Goal: Information Seeking & Learning: Find specific fact

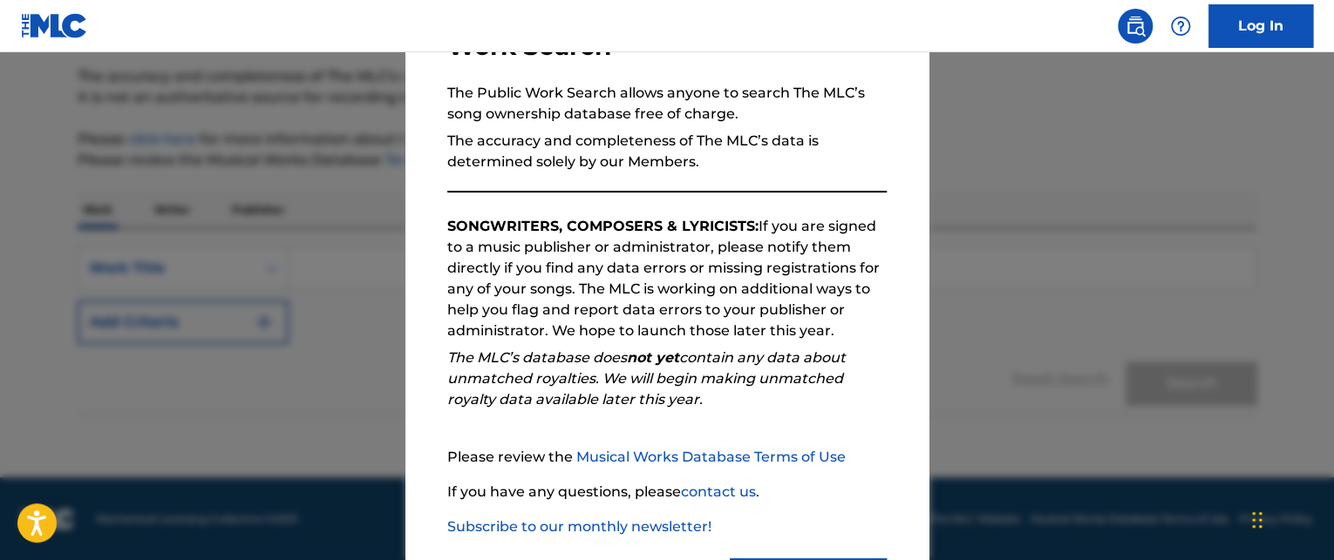
scroll to position [237, 0]
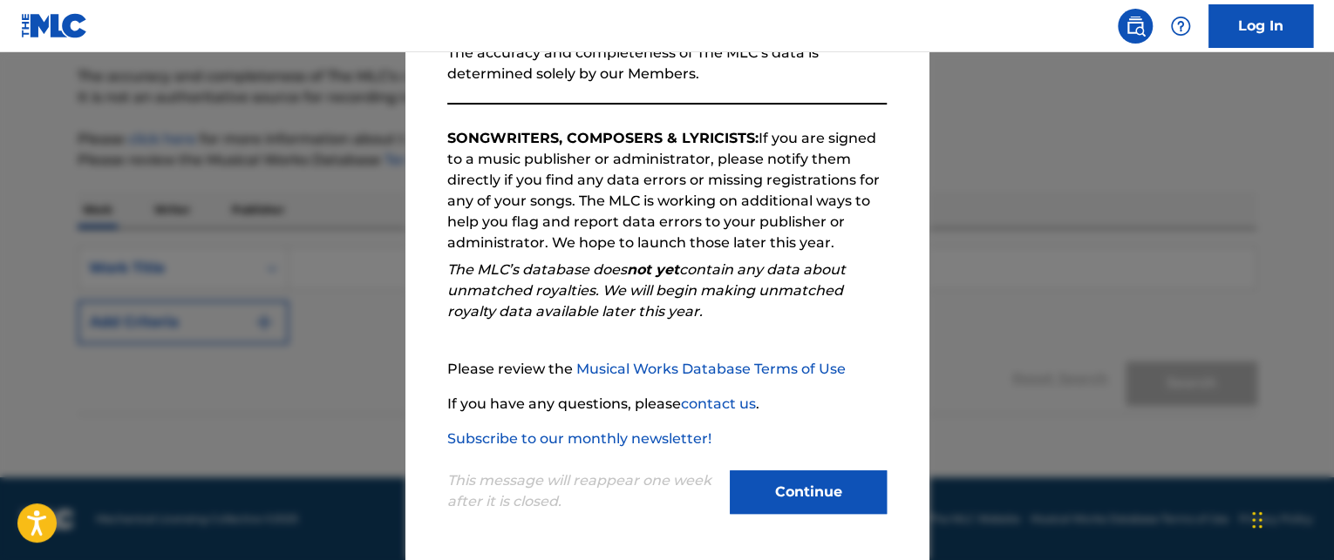
click at [812, 498] on button "Continue" at bounding box center [808, 493] width 157 height 44
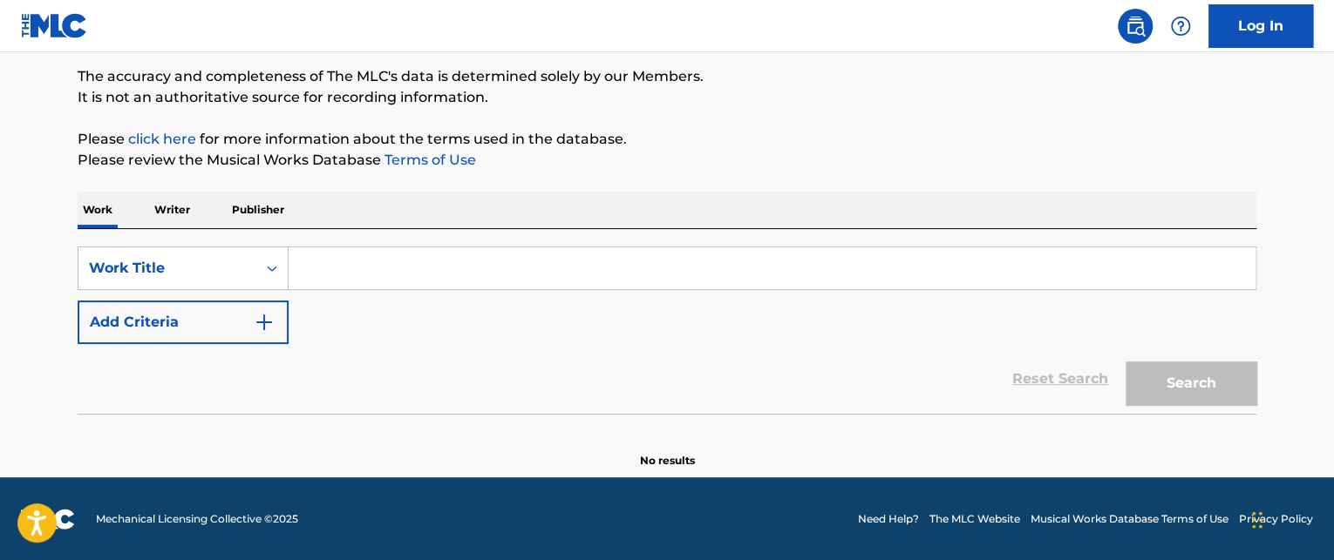
click at [250, 205] on p "Publisher" at bounding box center [258, 210] width 63 height 37
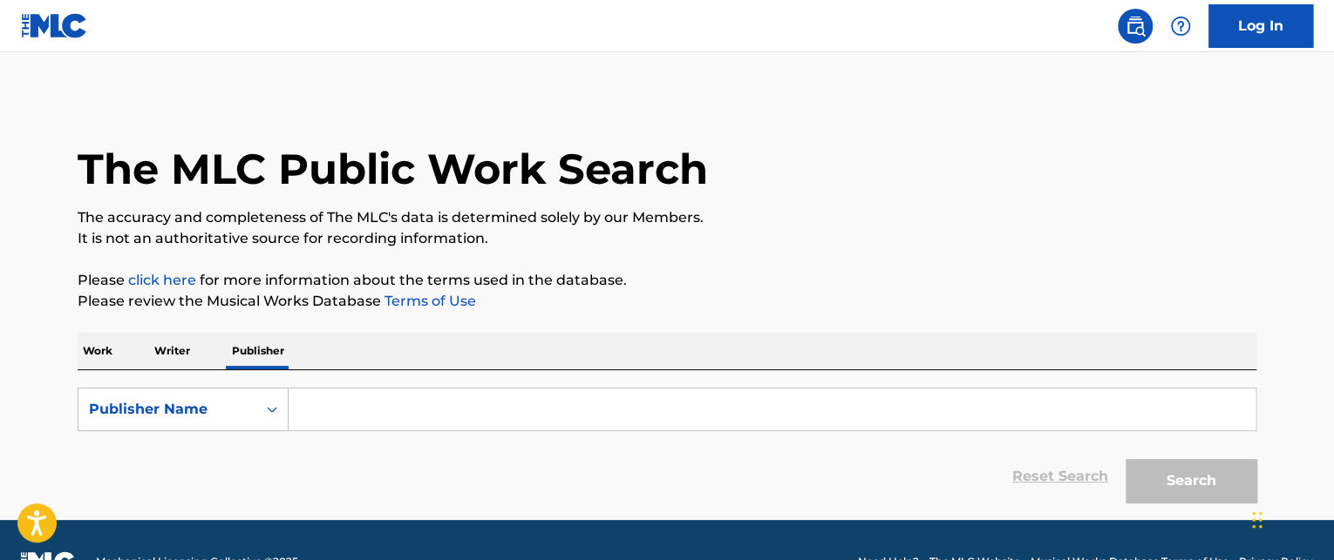
click at [308, 411] on input "Search Form" at bounding box center [772, 410] width 967 height 42
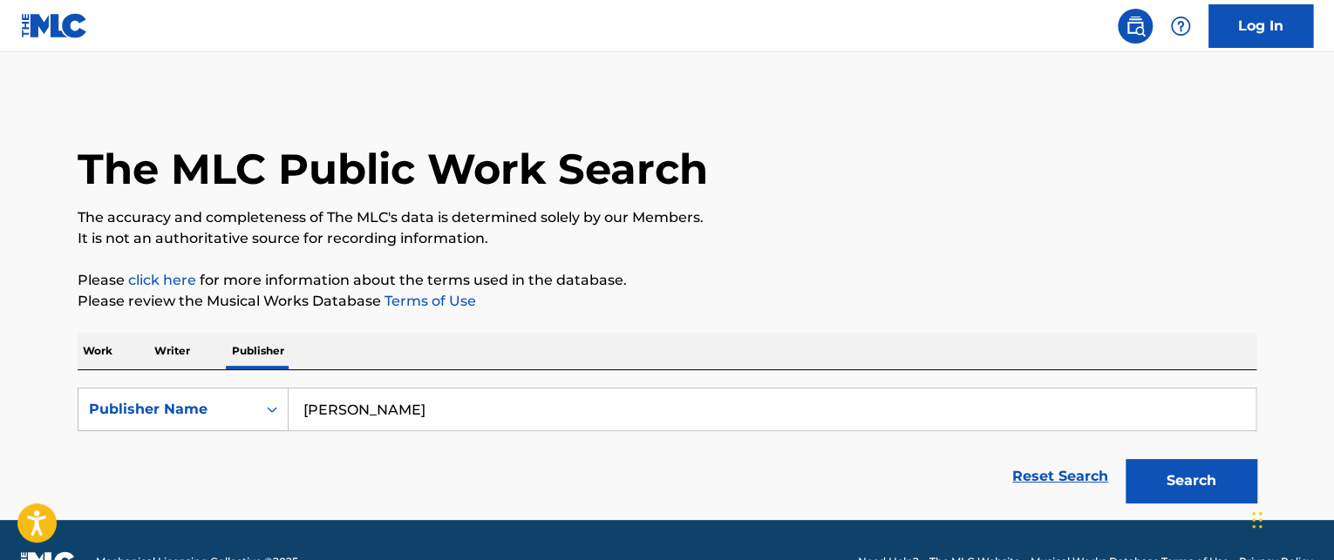
click at [1186, 475] on button "Search" at bounding box center [1190, 481] width 131 height 44
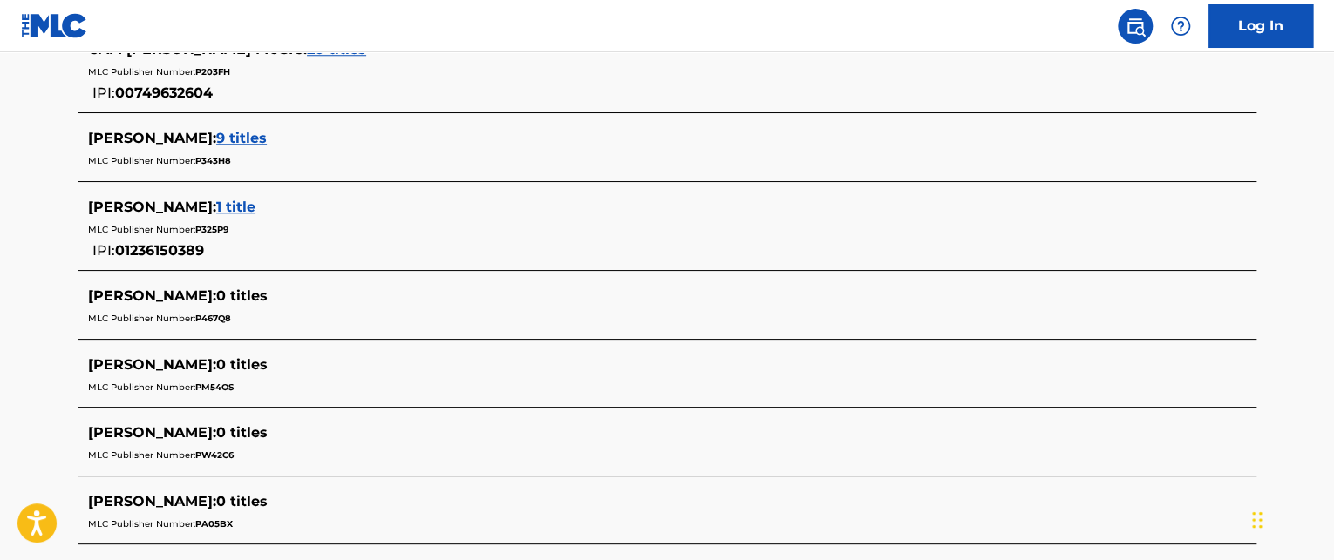
scroll to position [872, 0]
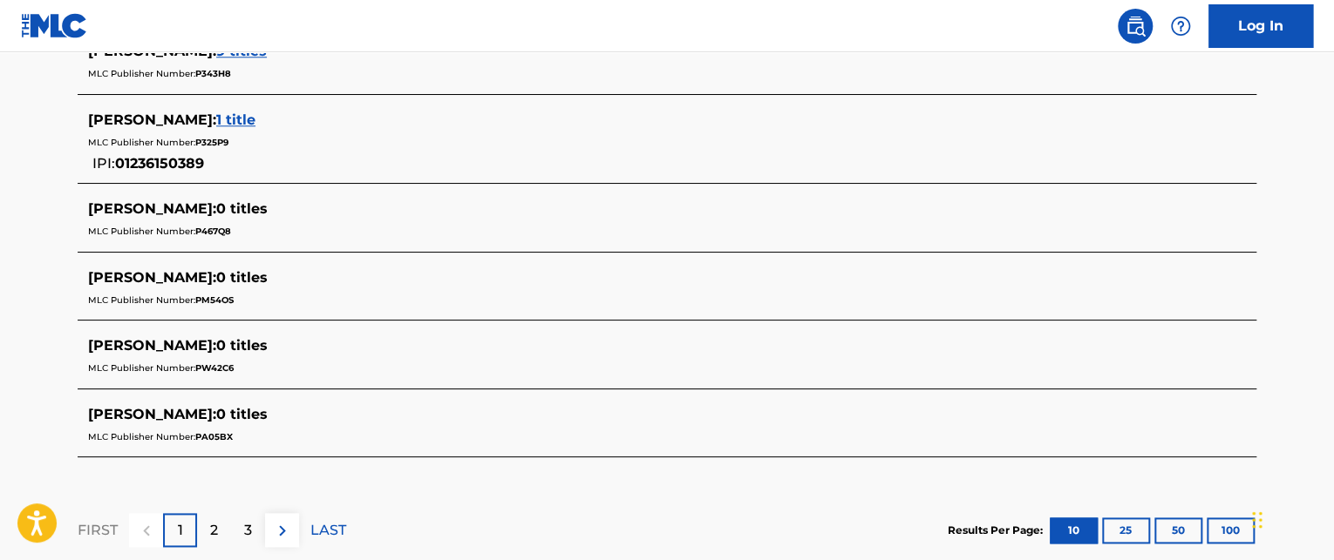
click at [211, 529] on p "2" at bounding box center [214, 530] width 8 height 21
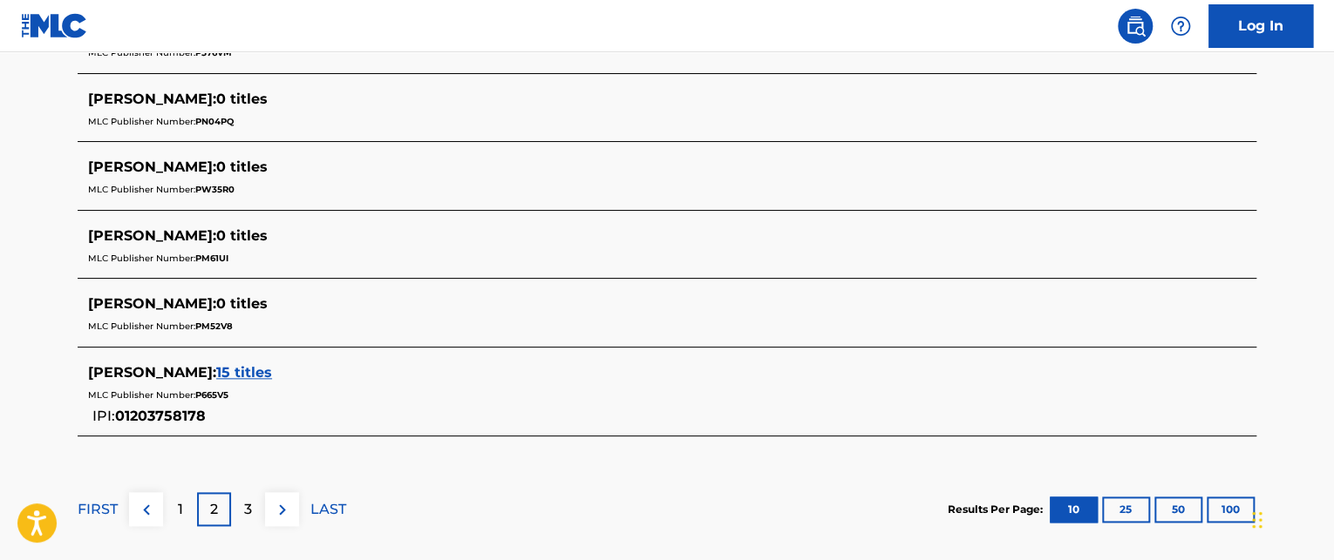
click at [281, 506] on img at bounding box center [282, 509] width 21 height 21
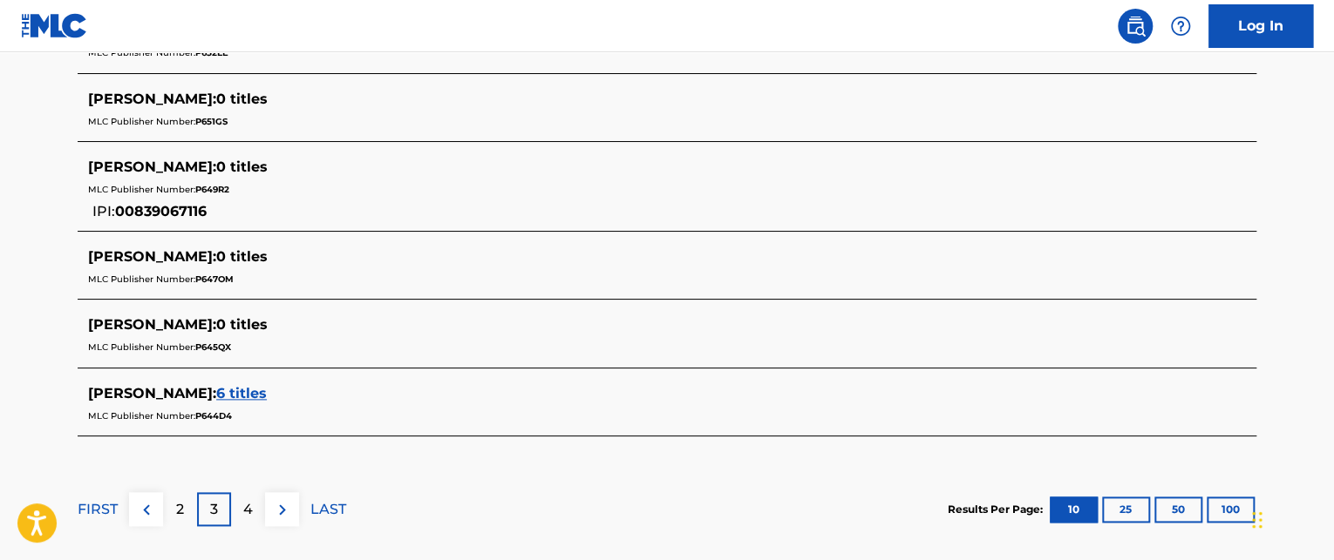
click at [280, 506] on img at bounding box center [282, 509] width 21 height 21
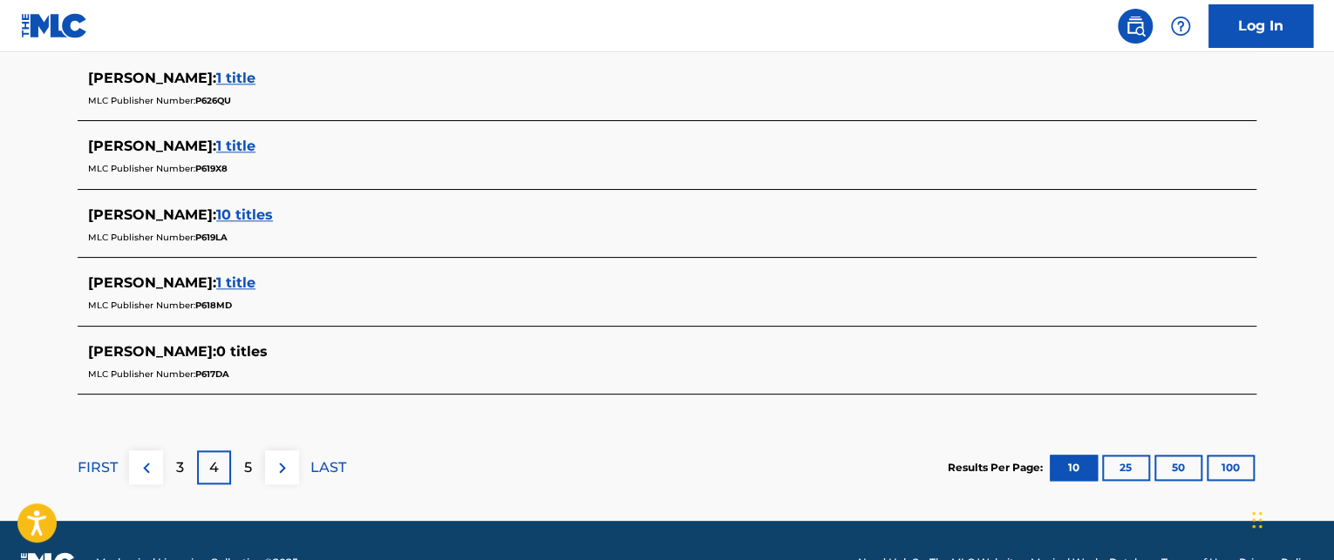
click at [277, 466] on img at bounding box center [282, 468] width 21 height 21
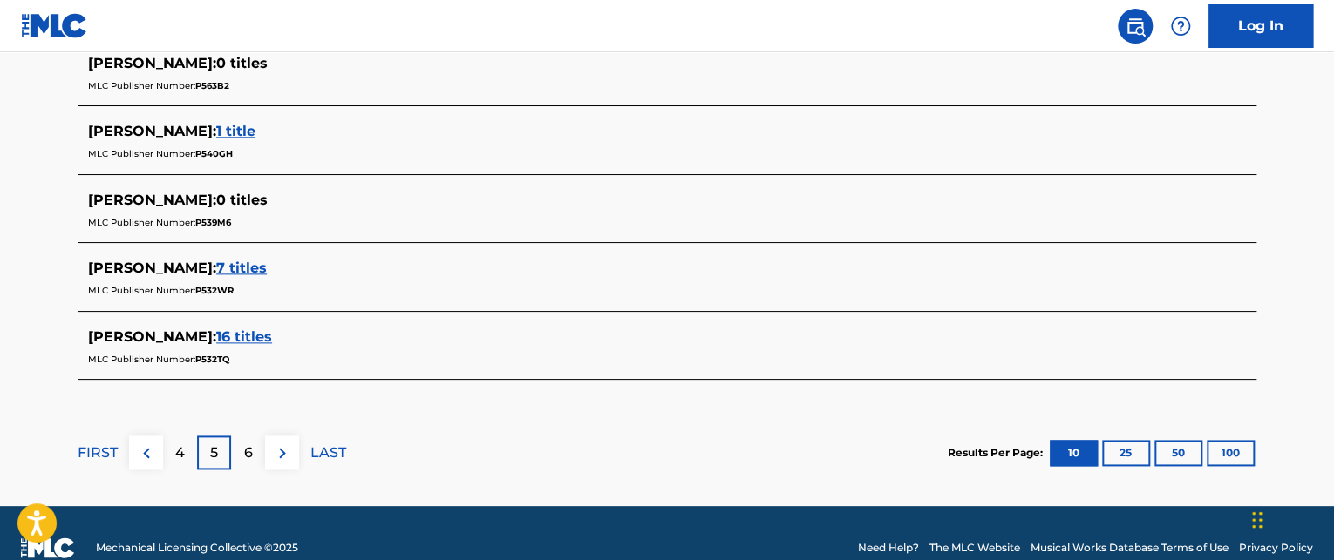
scroll to position [955, 0]
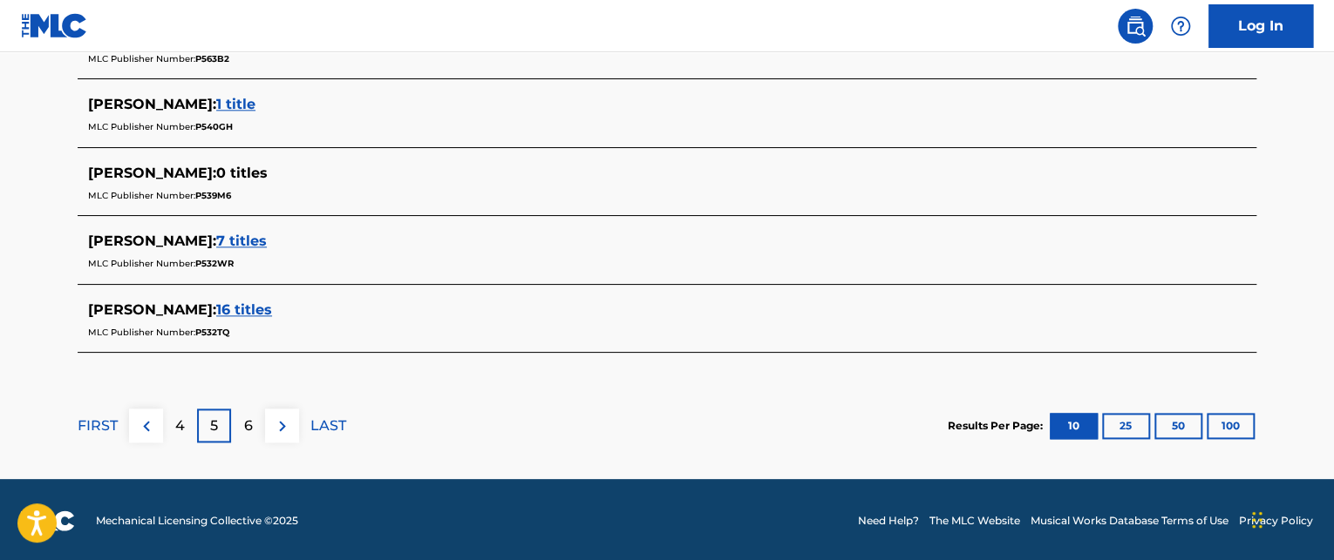
click at [279, 424] on img at bounding box center [282, 426] width 21 height 21
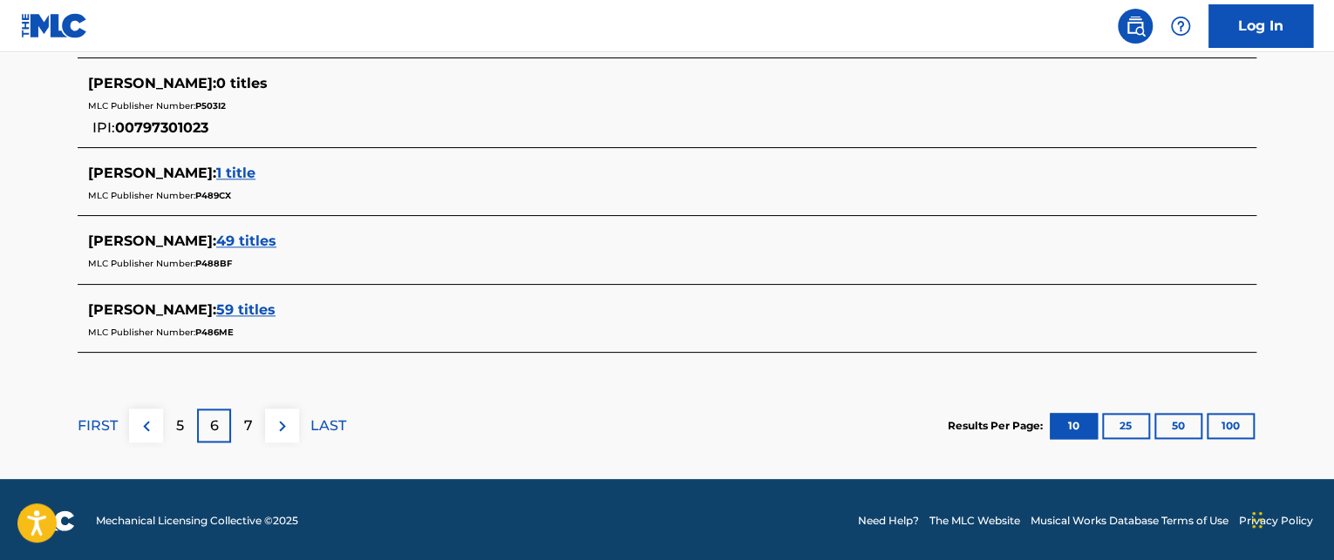
click at [324, 418] on p "LAST" at bounding box center [328, 426] width 36 height 21
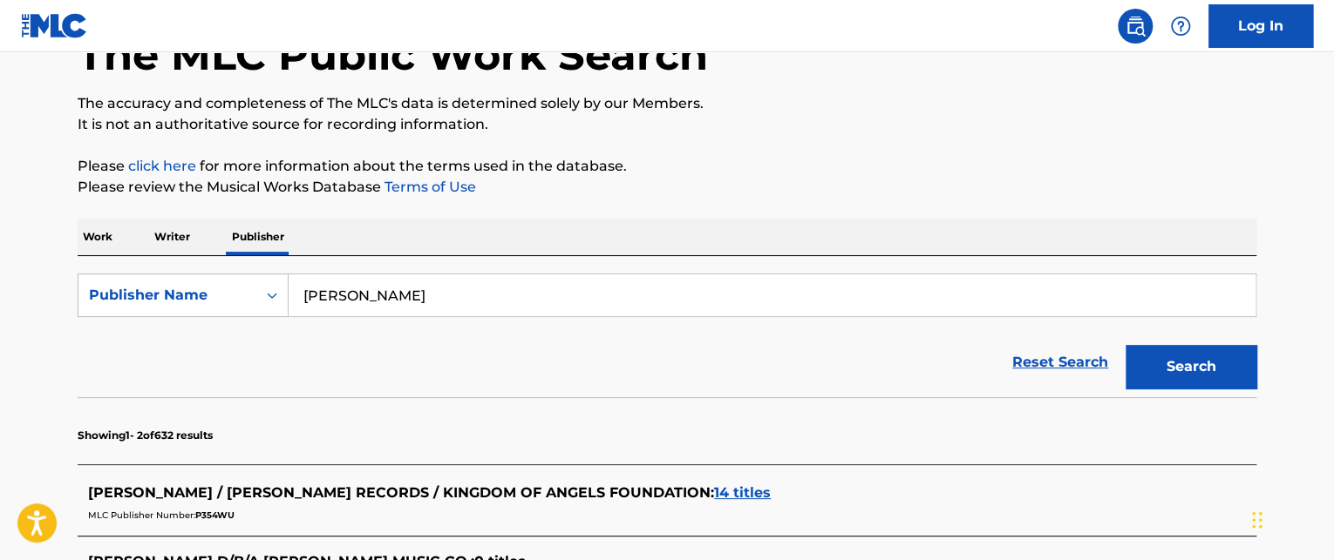
scroll to position [0, 0]
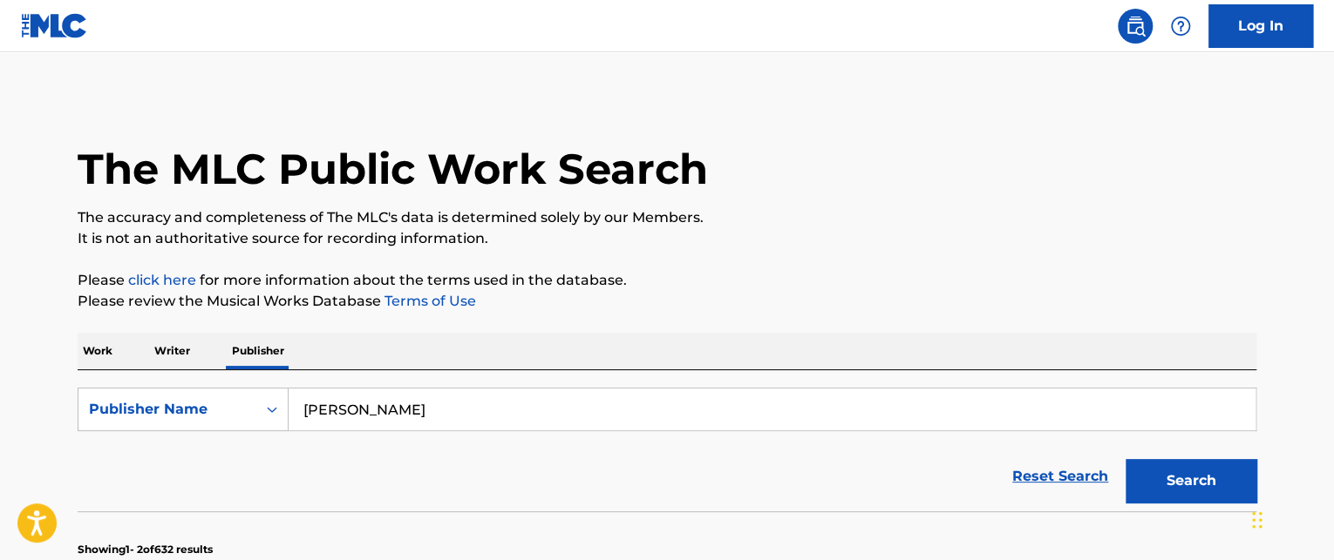
click at [419, 413] on input "[PERSON_NAME]" at bounding box center [772, 410] width 967 height 42
click at [1198, 485] on button "Search" at bounding box center [1190, 481] width 131 height 44
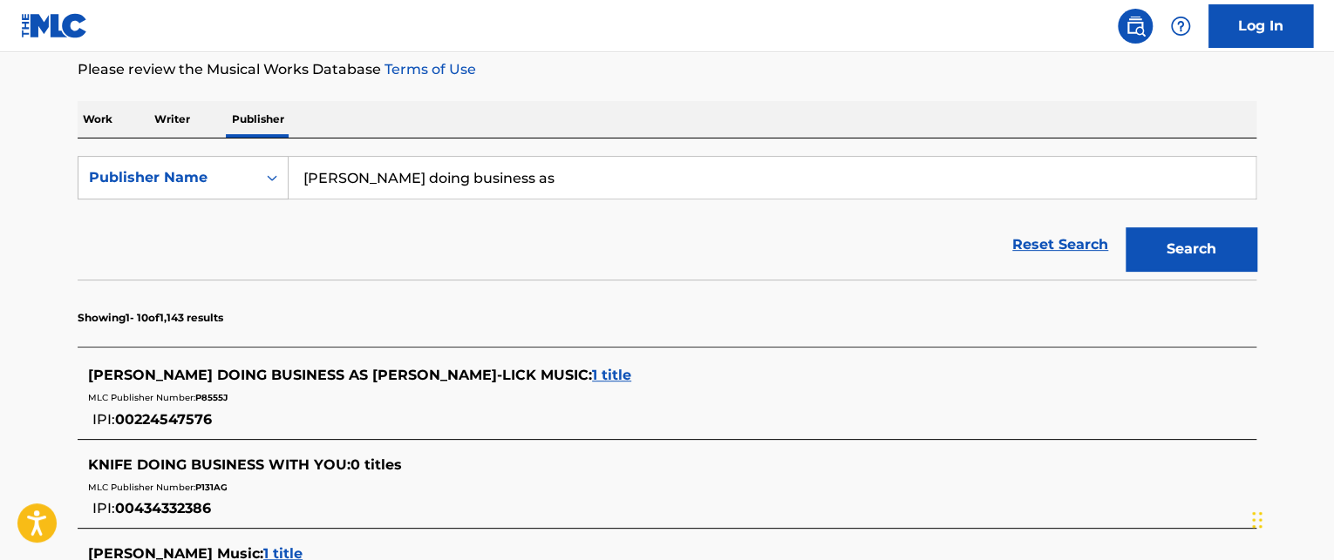
scroll to position [174, 0]
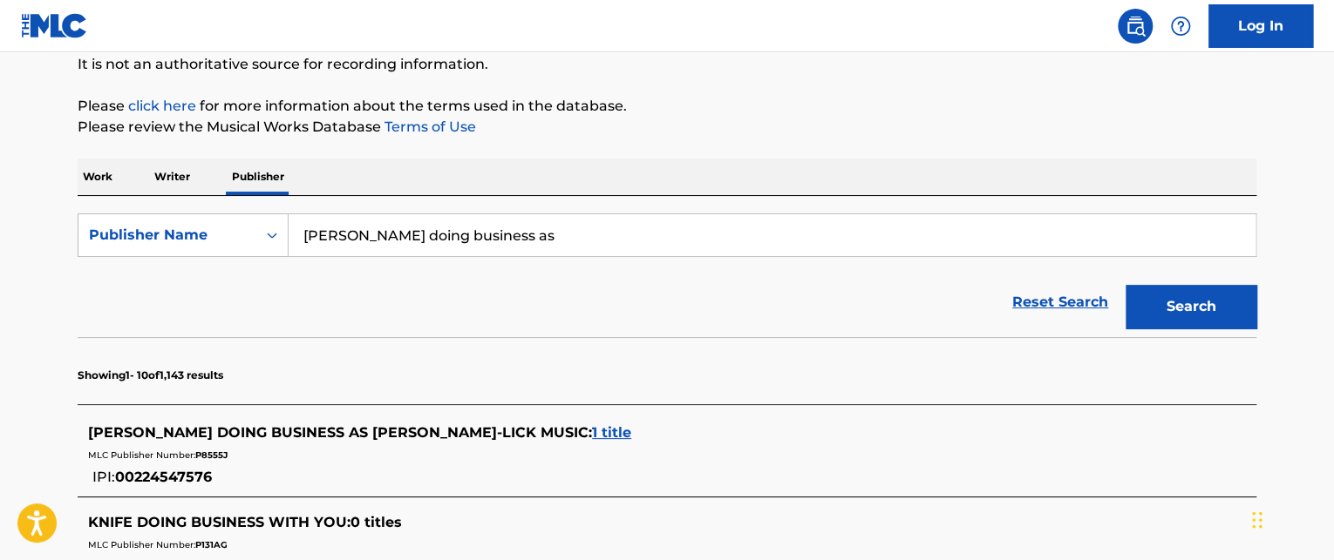
click at [302, 236] on input "[PERSON_NAME] doing business as" at bounding box center [772, 235] width 967 height 42
type input ""[PERSON_NAME] doing business as""
click at [1185, 299] on button "Search" at bounding box center [1190, 307] width 131 height 44
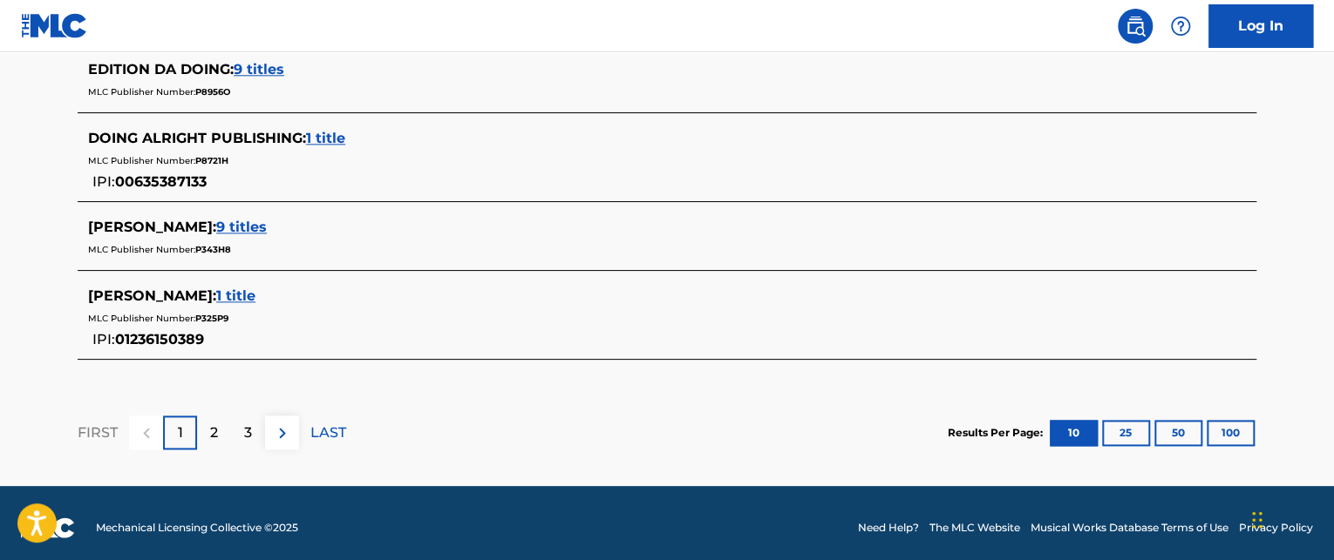
scroll to position [1039, 0]
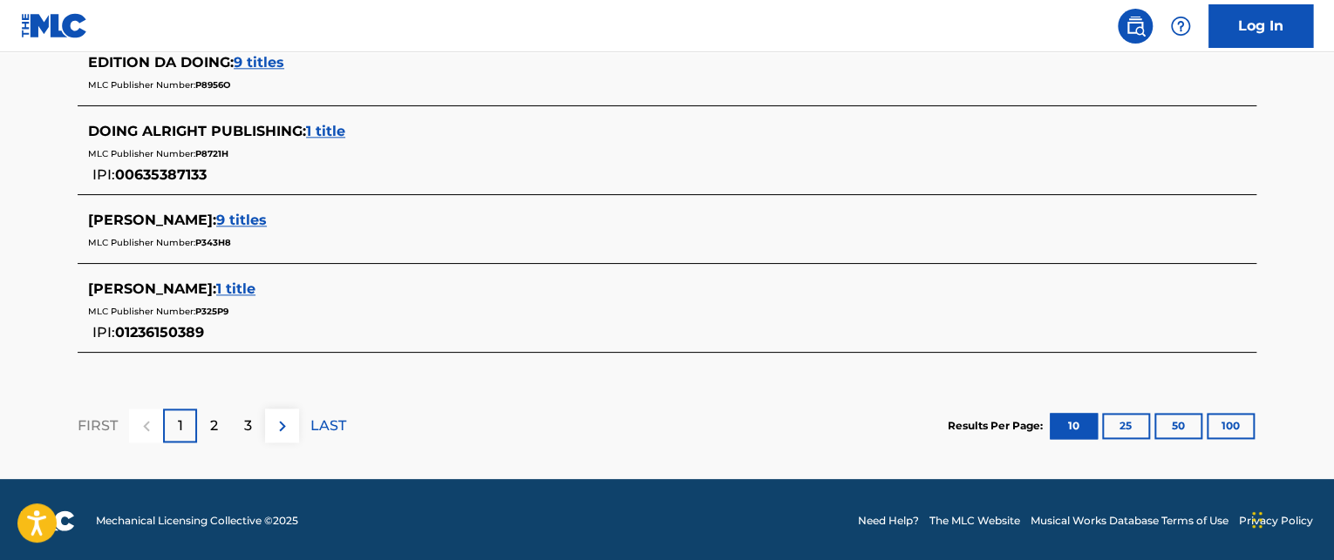
click at [203, 421] on div "2" at bounding box center [214, 426] width 34 height 34
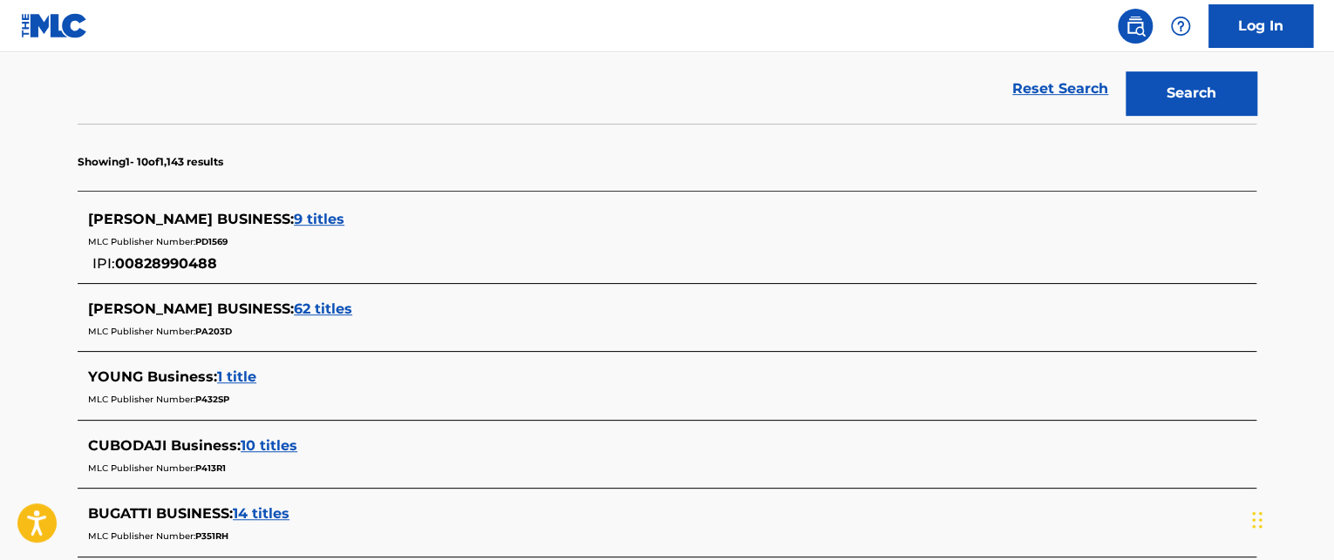
scroll to position [387, 0]
click at [1073, 83] on link "Reset Search" at bounding box center [1059, 90] width 113 height 38
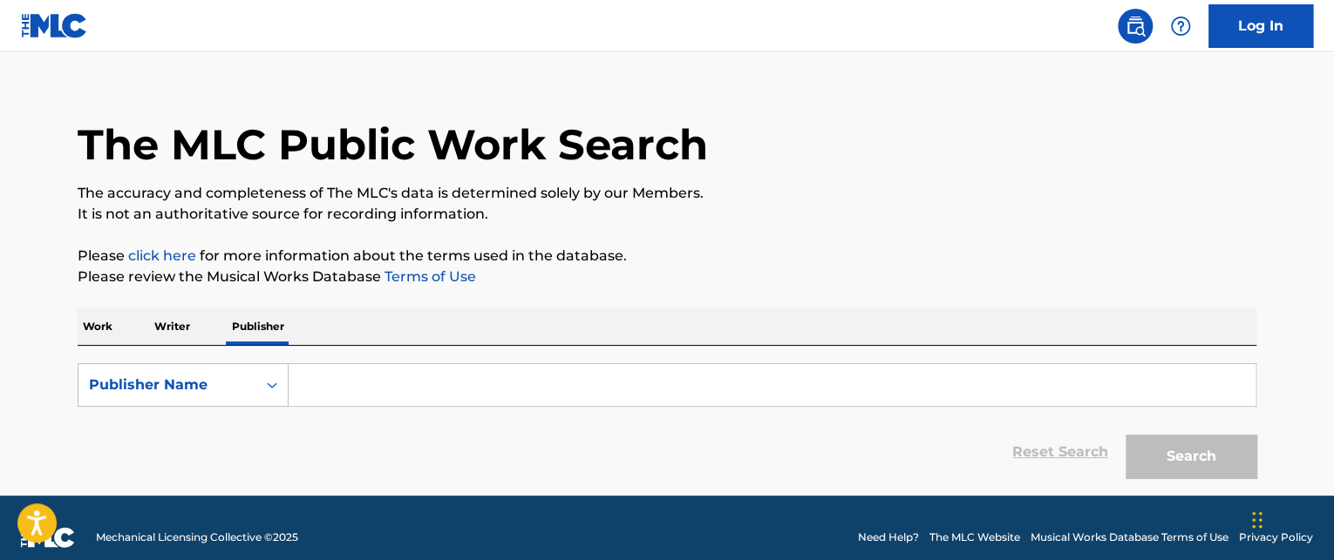
scroll to position [43, 0]
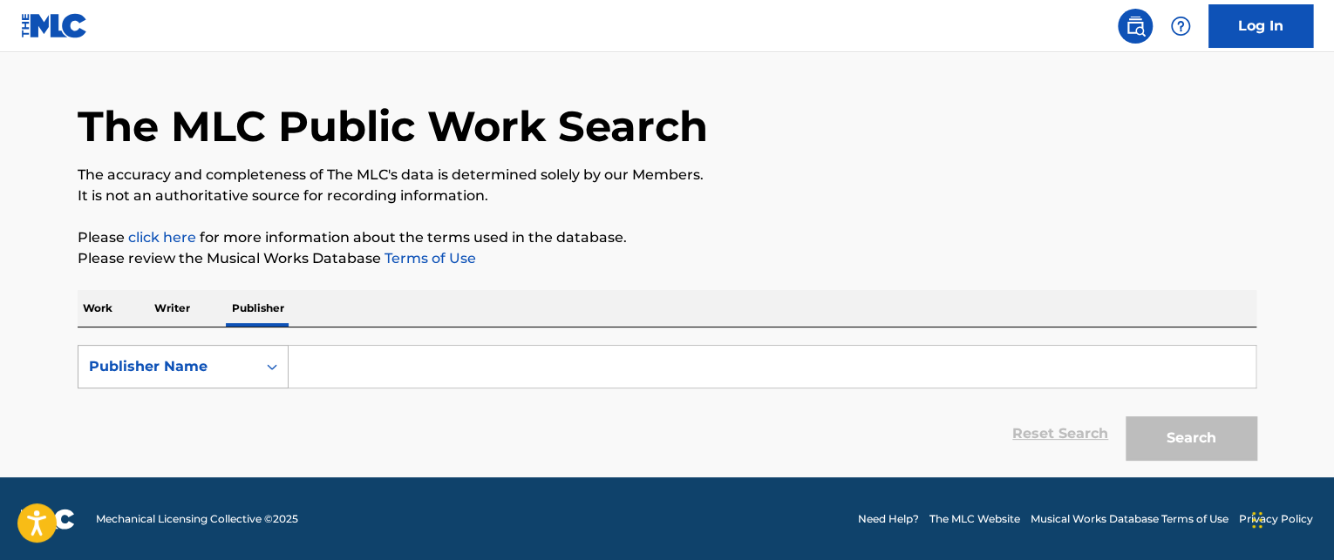
click at [265, 365] on icon "Search Form" at bounding box center [271, 366] width 17 height 17
click at [272, 368] on icon "Search Form" at bounding box center [271, 366] width 17 height 17
click at [331, 365] on input "Search Form" at bounding box center [772, 367] width 967 height 42
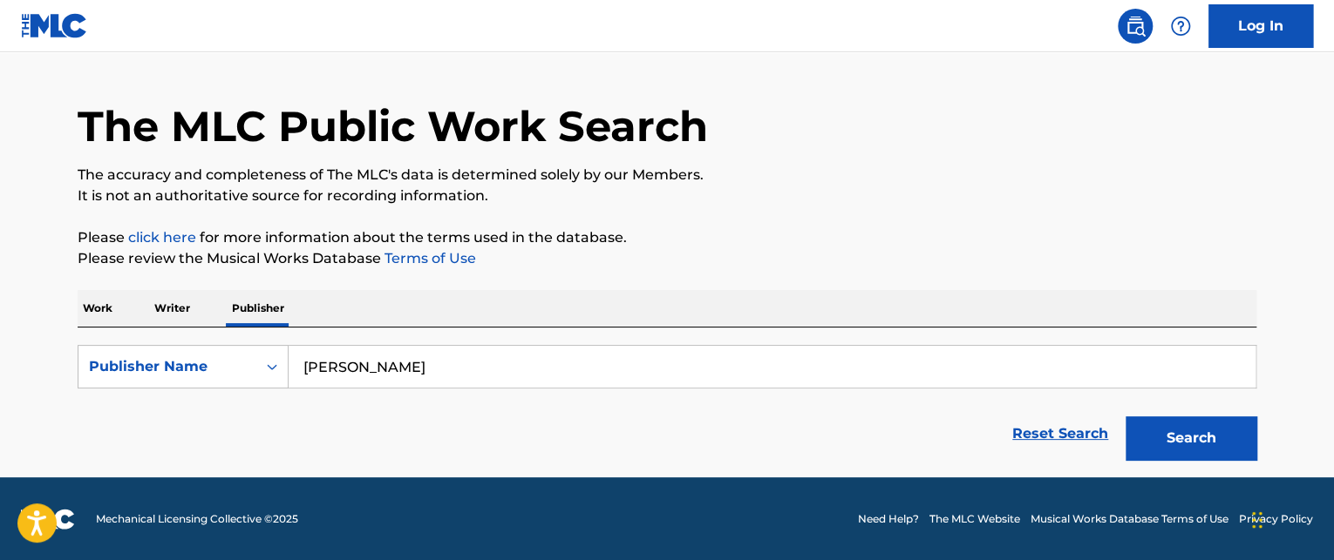
type input "[PERSON_NAME]"
click at [1187, 438] on button "Search" at bounding box center [1190, 439] width 131 height 44
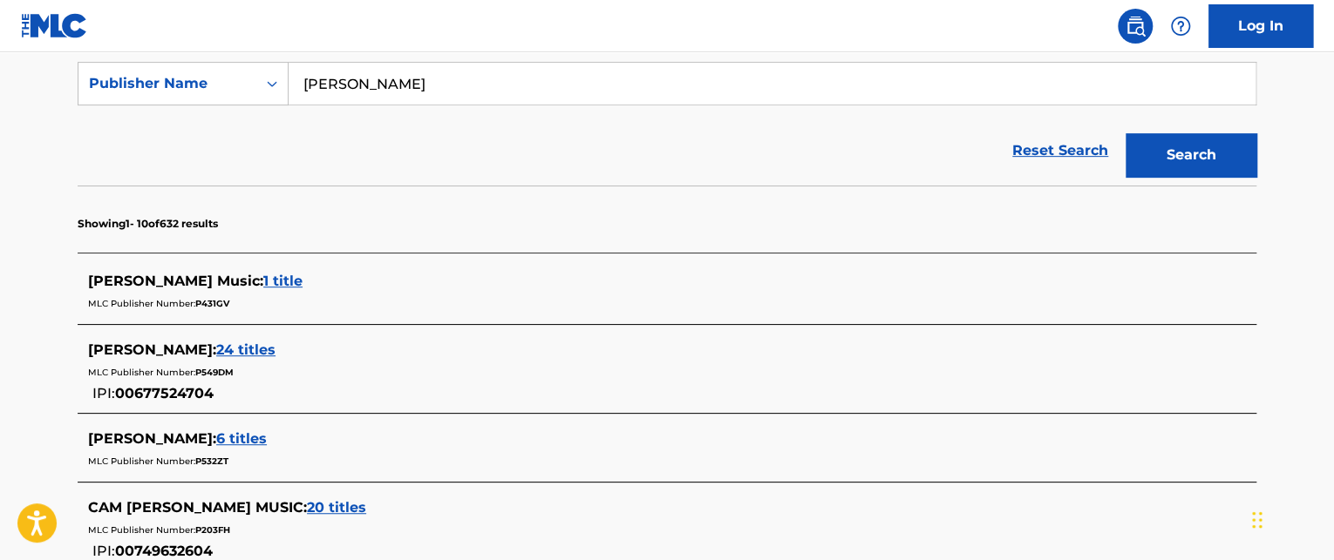
scroll to position [0, 0]
